Goal: Communication & Community: Connect with others

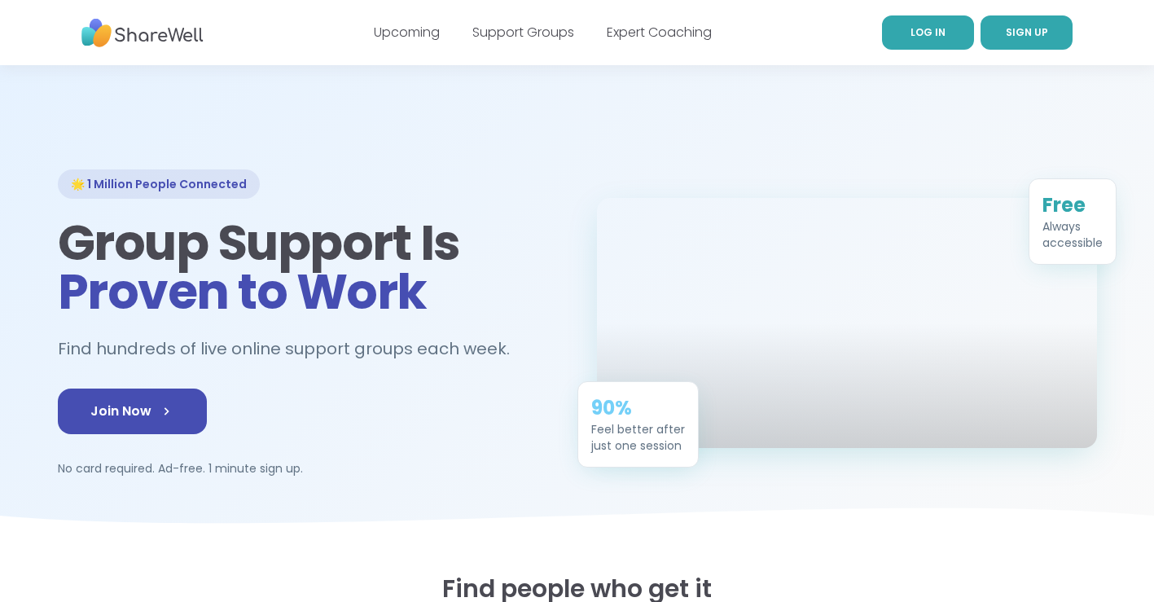
drag, startPoint x: 0, startPoint y: 0, endPoint x: 931, endPoint y: 33, distance: 932.0
click at [931, 33] on span "LOG IN" at bounding box center [927, 32] width 35 height 14
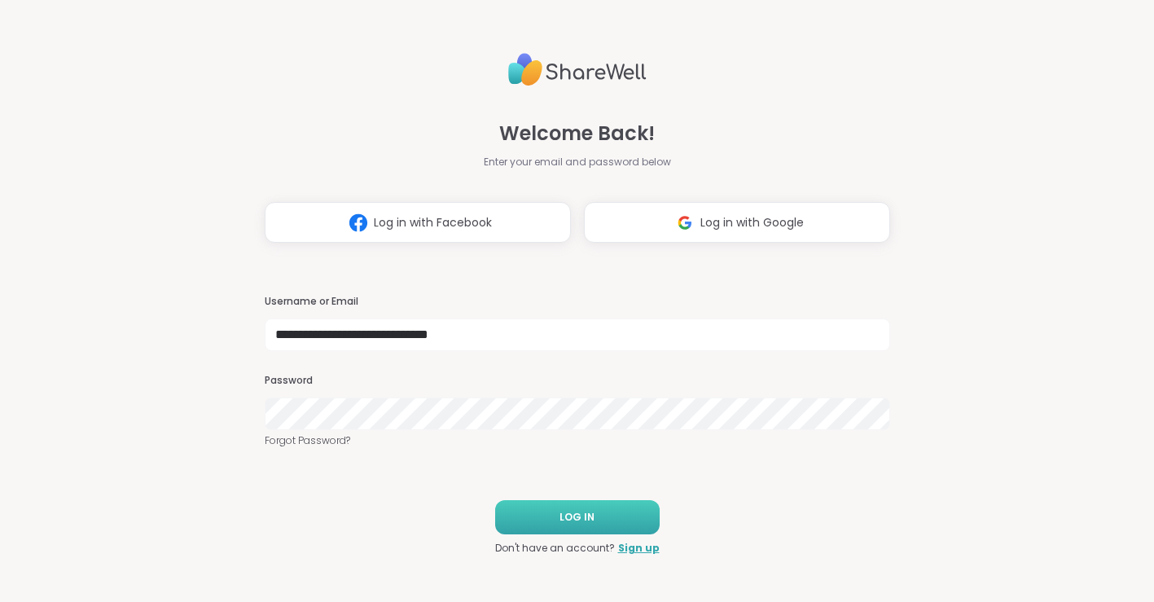
click at [585, 513] on span "LOG IN" at bounding box center [576, 517] width 35 height 15
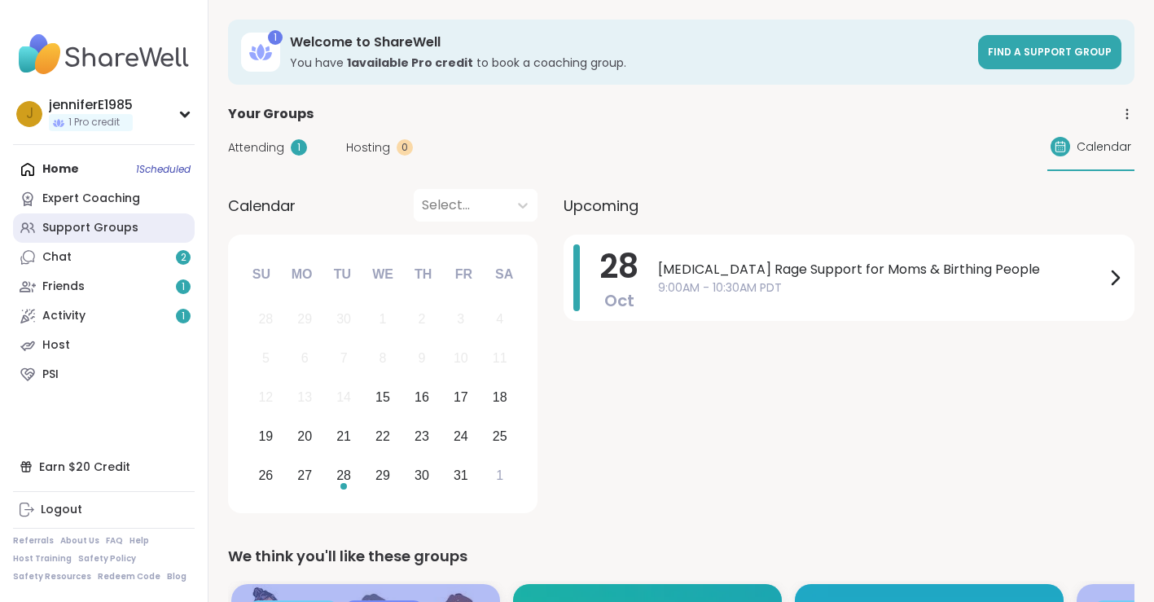
click at [125, 226] on div "Support Groups" at bounding box center [90, 228] width 96 height 16
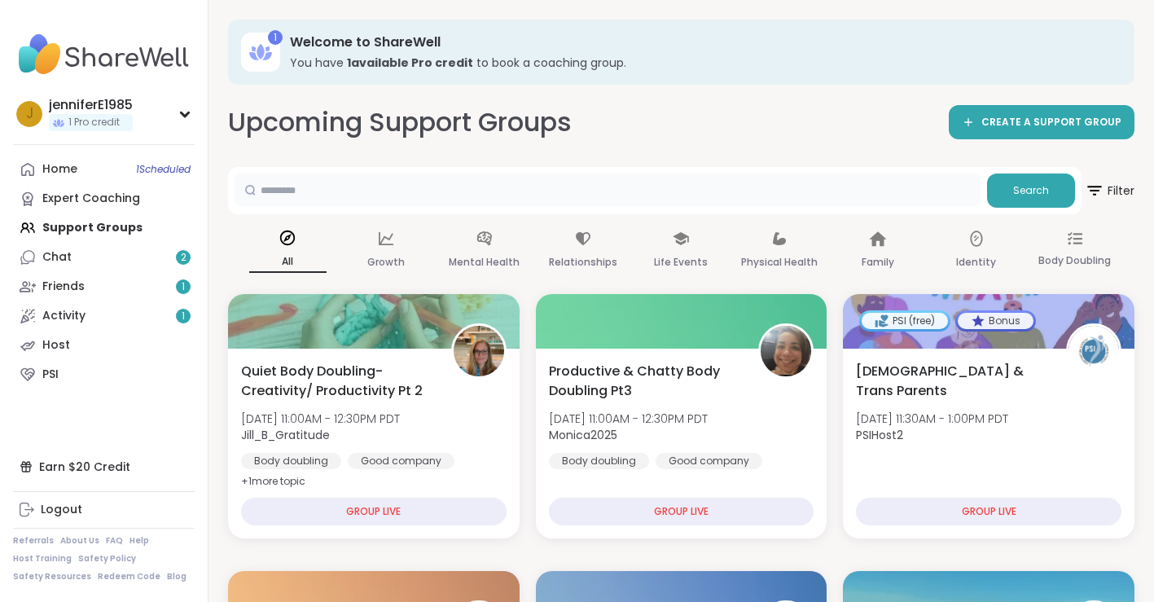
click at [574, 184] on input "text" at bounding box center [607, 189] width 746 height 33
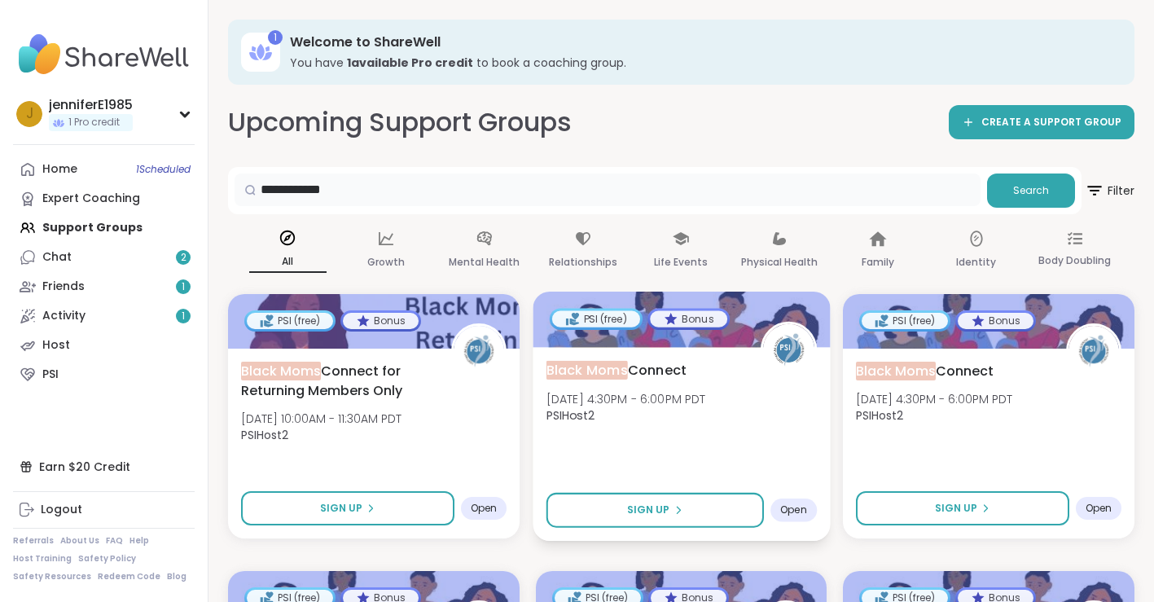
type input "**********"
